Goal: Task Accomplishment & Management: Complete application form

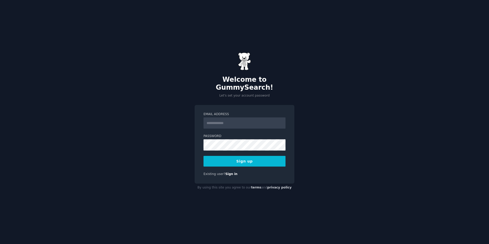
click at [235, 118] on input "Email Address" at bounding box center [244, 122] width 82 height 11
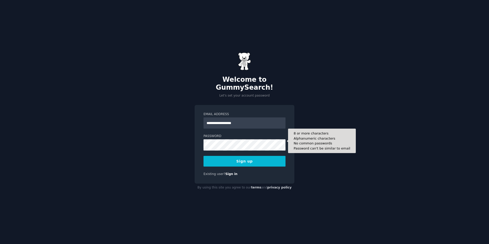
type input "**********"
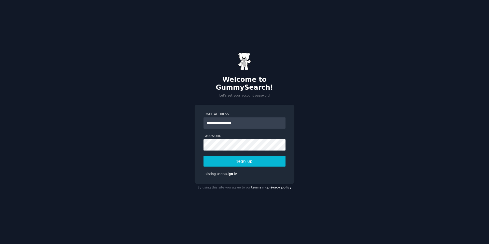
click at [256, 156] on button "Sign up" at bounding box center [244, 161] width 82 height 11
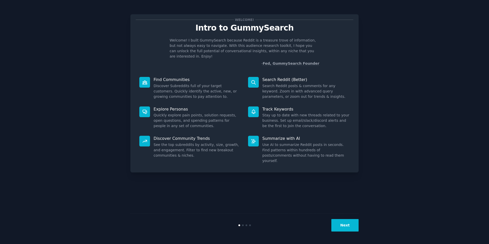
click at [345, 225] on button "Next" at bounding box center [344, 225] width 27 height 12
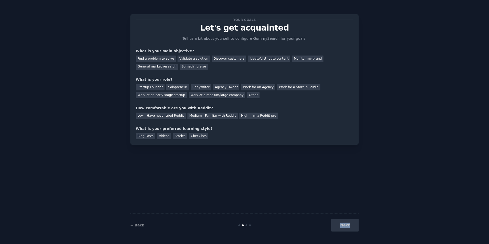
click at [345, 225] on div "Next" at bounding box center [320, 225] width 76 height 12
click at [349, 225] on div "Next" at bounding box center [320, 225] width 76 height 12
click at [352, 222] on div "Next" at bounding box center [320, 225] width 76 height 12
click at [228, 58] on div "Discover customers" at bounding box center [228, 58] width 34 height 6
click at [247, 96] on div "Other" at bounding box center [253, 95] width 12 height 6
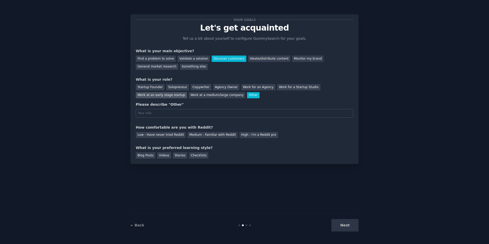
click at [154, 96] on div "Work at an early stage startup" at bounding box center [161, 95] width 51 height 6
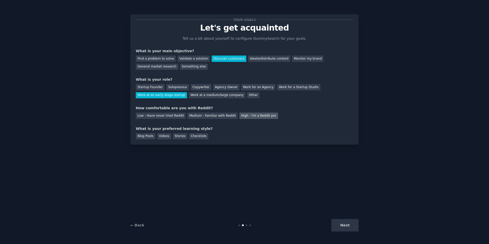
click at [257, 116] on div "High - I'm a Reddit pro" at bounding box center [258, 115] width 39 height 6
click at [201, 137] on div "Checklists" at bounding box center [198, 136] width 19 height 6
click at [154, 136] on div "Blog Posts" at bounding box center [146, 136] width 20 height 6
click at [182, 139] on div "Stories" at bounding box center [180, 136] width 14 height 6
drag, startPoint x: 335, startPoint y: 219, endPoint x: 339, endPoint y: 223, distance: 5.4
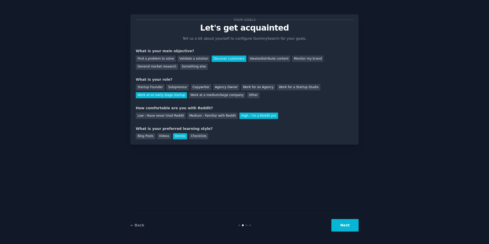
click at [336, 220] on button "Next" at bounding box center [344, 225] width 27 height 12
click at [339, 224] on div "Next" at bounding box center [320, 225] width 76 height 12
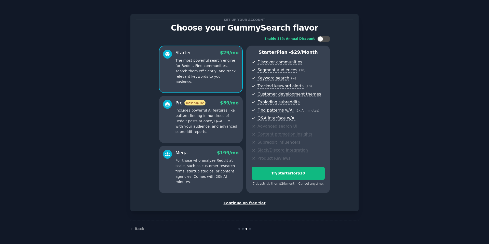
click at [248, 203] on div "Continue on free tier" at bounding box center [244, 202] width 217 height 5
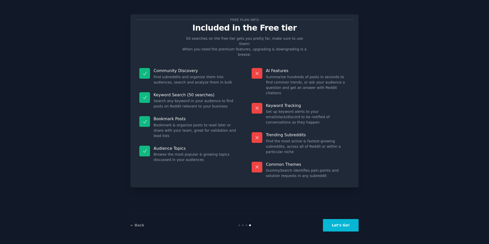
click at [342, 225] on button "Let's Go!" at bounding box center [341, 225] width 36 height 12
